Goal: Task Accomplishment & Management: Use online tool/utility

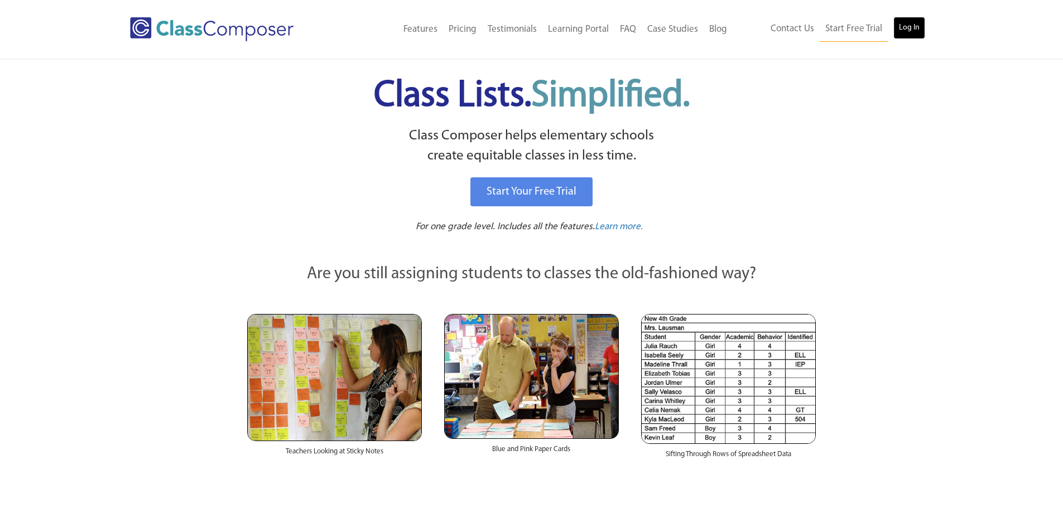
click at [904, 28] on link "Log In" at bounding box center [909, 28] width 32 height 22
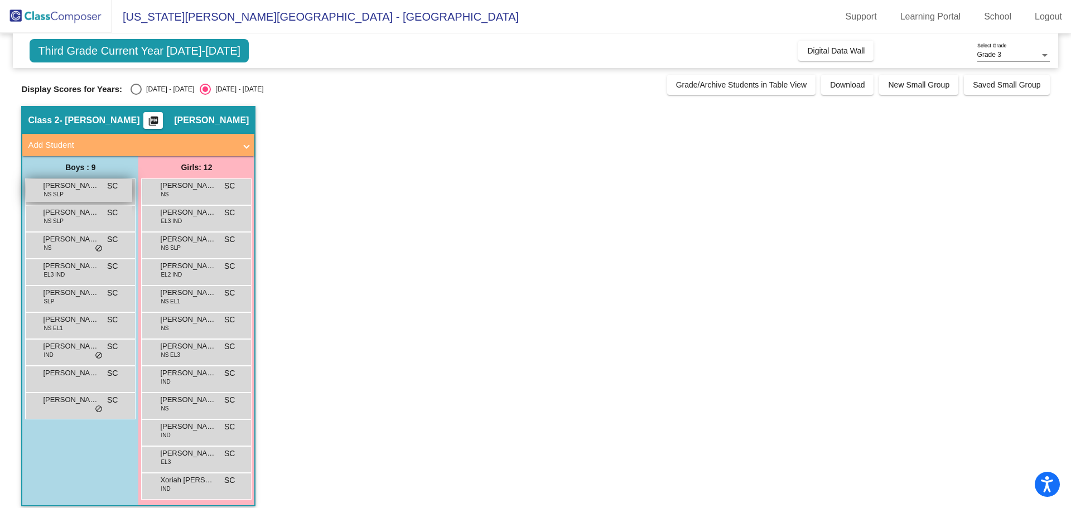
click at [74, 199] on div "[PERSON_NAME] NS SLP SC lock do_not_disturb_alt" at bounding box center [79, 190] width 107 height 23
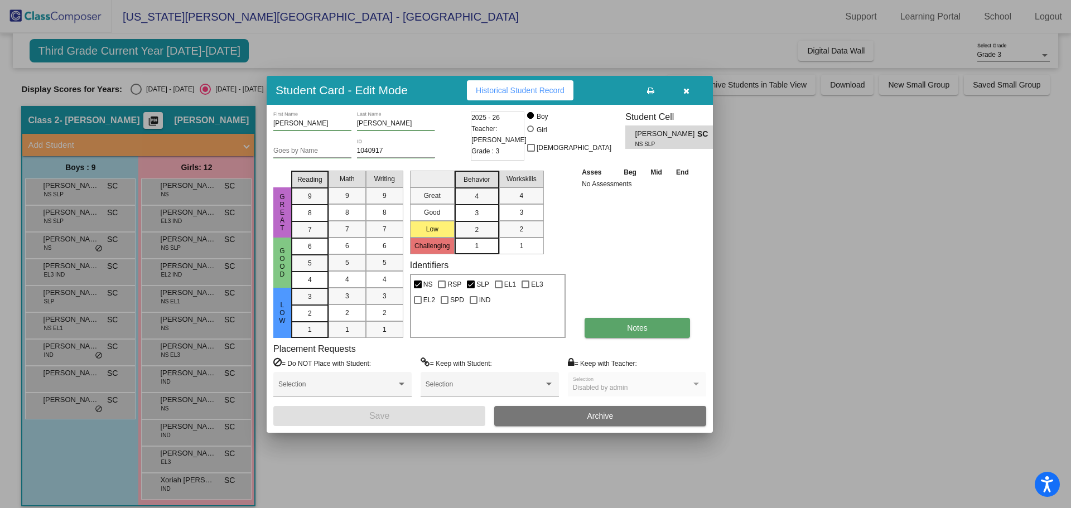
click at [628, 324] on span "Notes" at bounding box center [637, 328] width 21 height 9
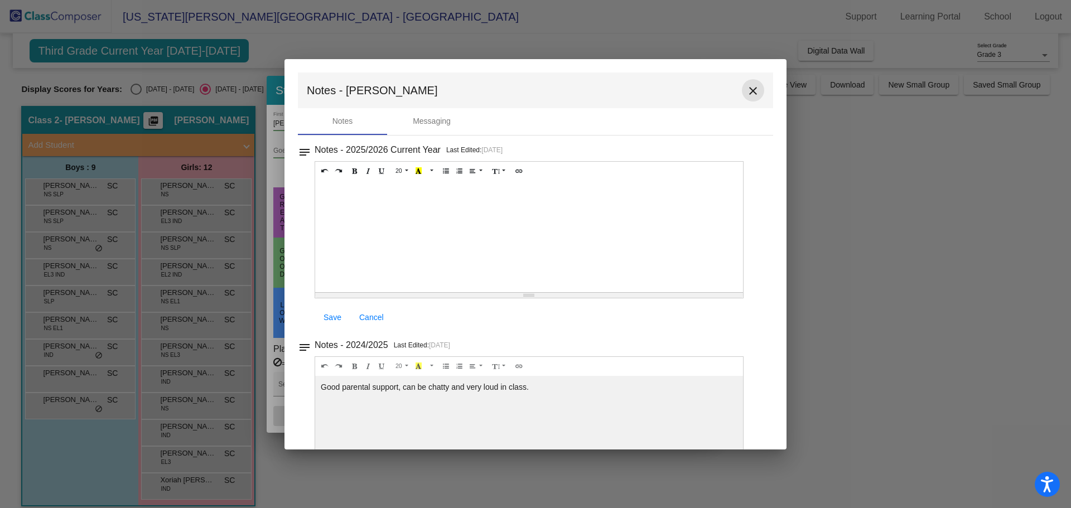
click at [749, 87] on mat-icon "close" at bounding box center [752, 90] width 13 height 13
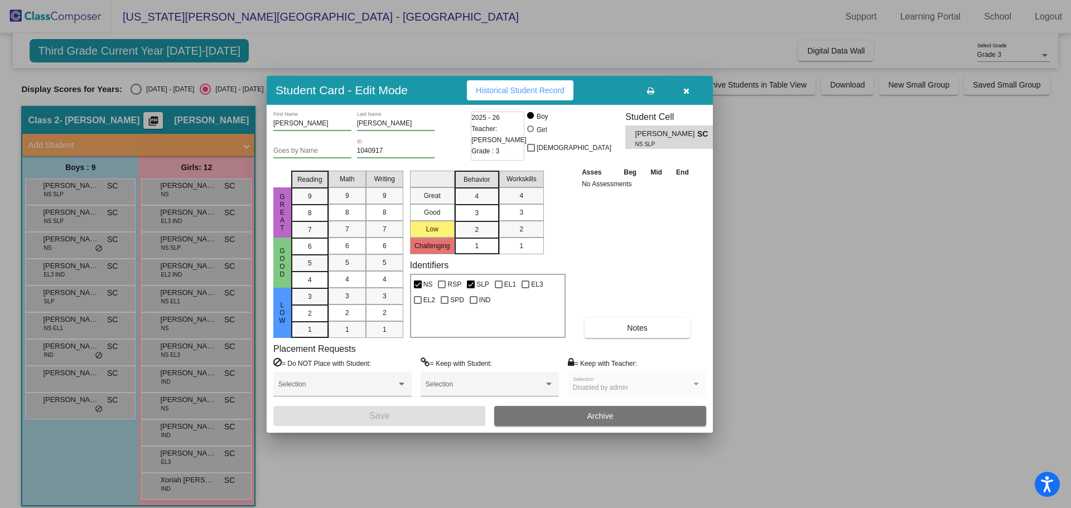
click at [682, 90] on button "button" at bounding box center [686, 90] width 36 height 20
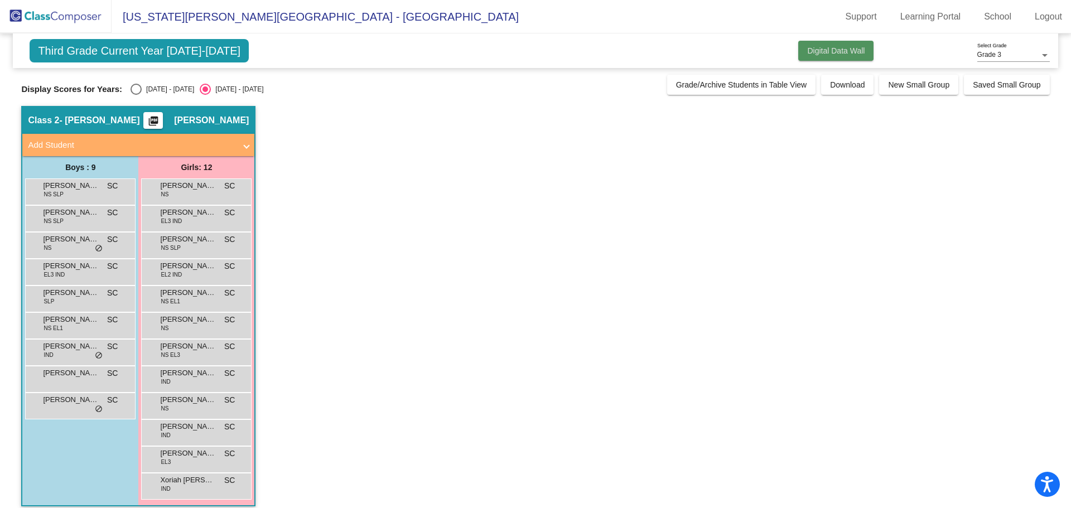
click at [818, 53] on span "Digital Data Wall" at bounding box center [835, 50] width 57 height 9
click at [79, 18] on img at bounding box center [56, 16] width 112 height 33
click at [875, 12] on link "Support" at bounding box center [861, 17] width 49 height 18
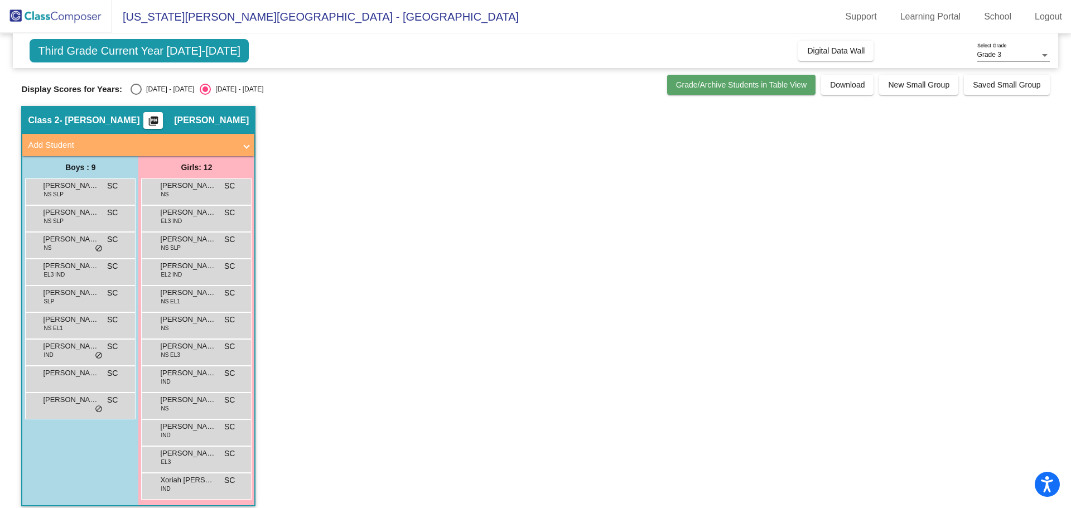
click at [702, 90] on button "Grade/Archive Students in Table View" at bounding box center [741, 85] width 149 height 20
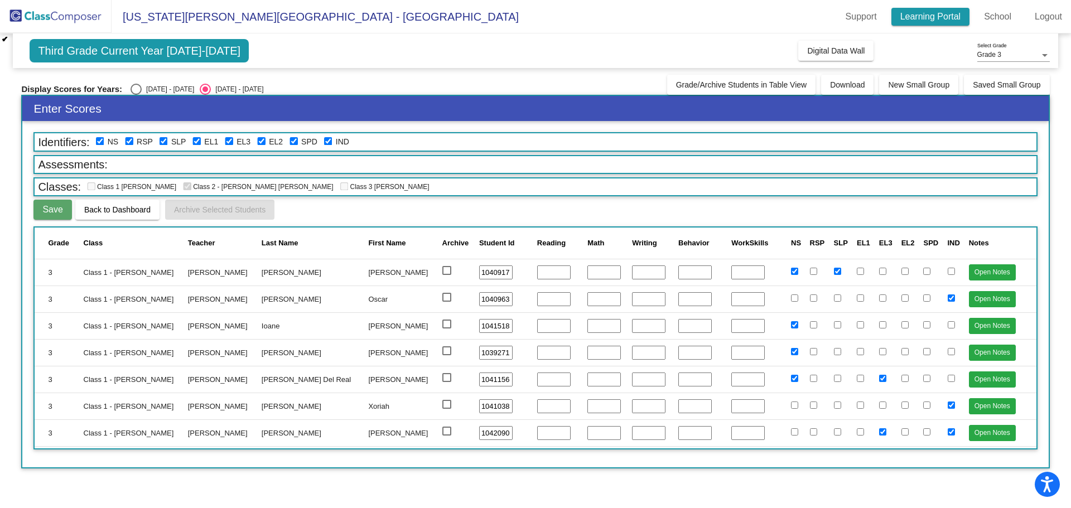
click at [928, 19] on link "Learning Portal" at bounding box center [930, 17] width 79 height 18
click at [51, 12] on img at bounding box center [56, 16] width 112 height 33
click at [39, 20] on img at bounding box center [56, 16] width 112 height 33
